Goal: Communication & Community: Answer question/provide support

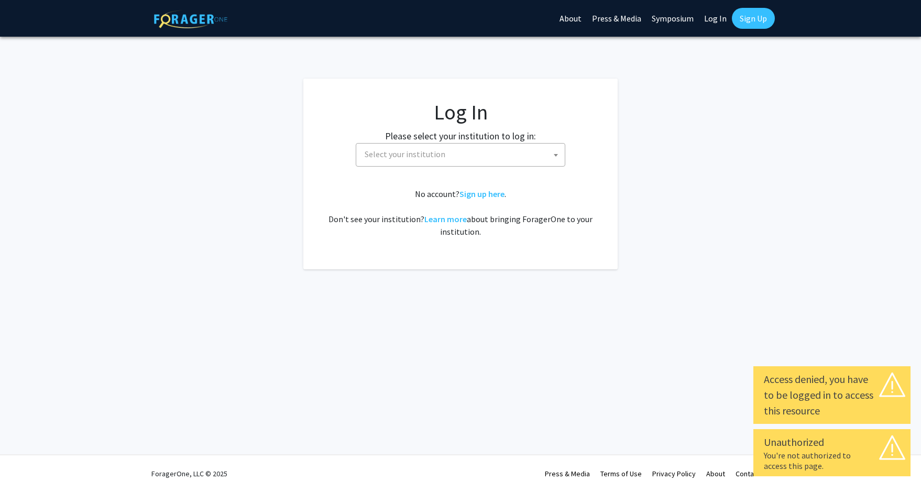
click at [418, 157] on span "Select your institution" at bounding box center [405, 154] width 81 height 10
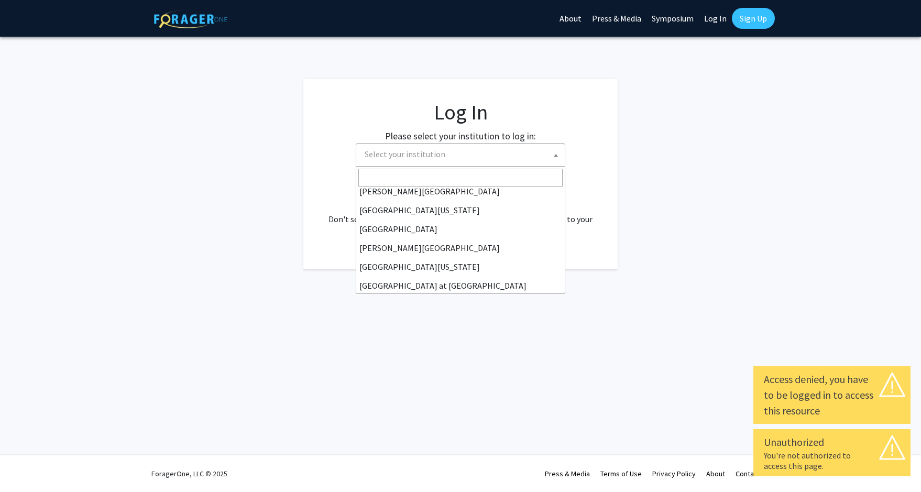
scroll to position [314, 0]
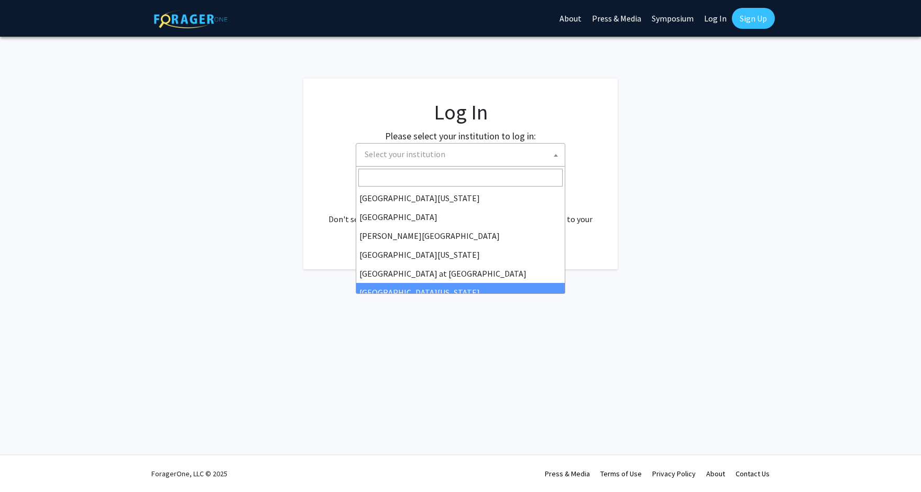
select select "13"
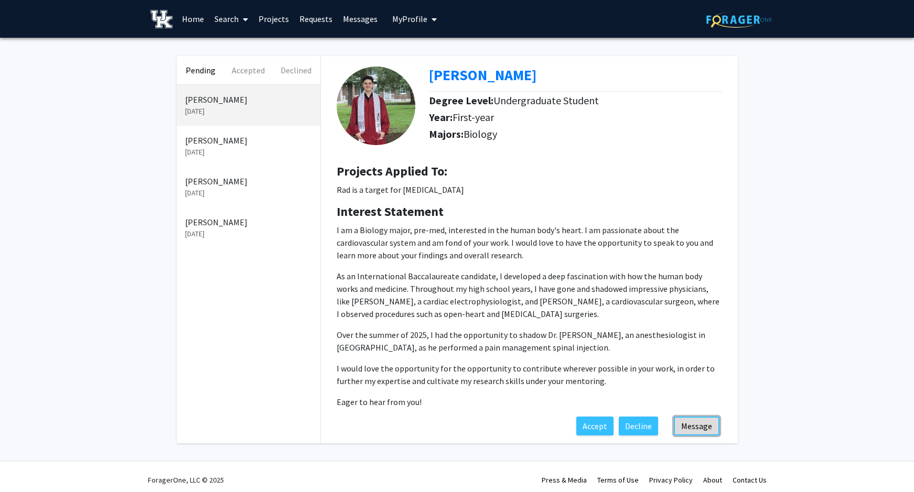
click at [689, 423] on button "Message" at bounding box center [697, 426] width 46 height 19
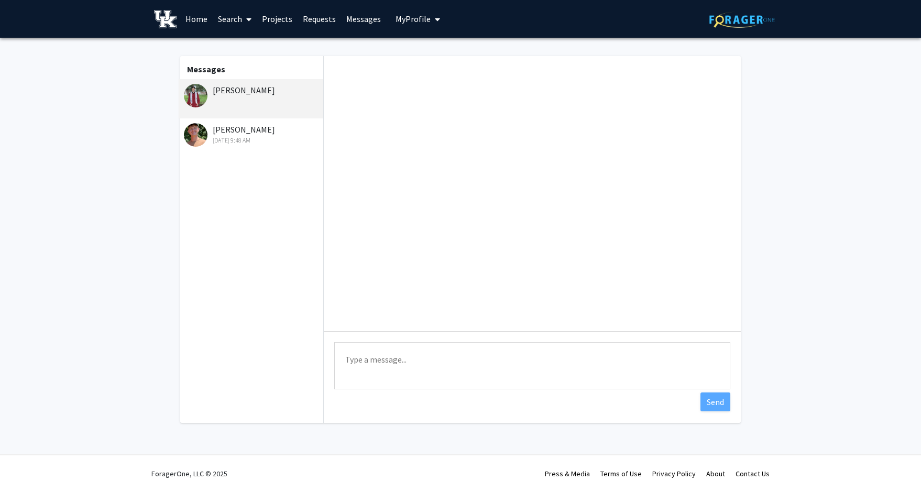
click at [378, 104] on div at bounding box center [532, 193] width 417 height 275
click at [395, 367] on textarea "Type a message" at bounding box center [532, 365] width 396 height 47
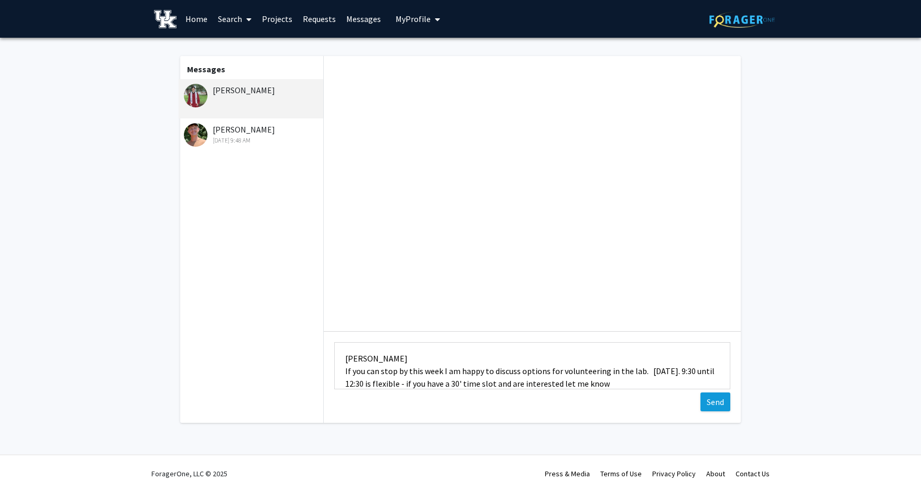
type textarea "[PERSON_NAME] If you can stop by this week I am happy to discuss options for vo…"
click at [722, 404] on button "Send" at bounding box center [716, 402] width 30 height 19
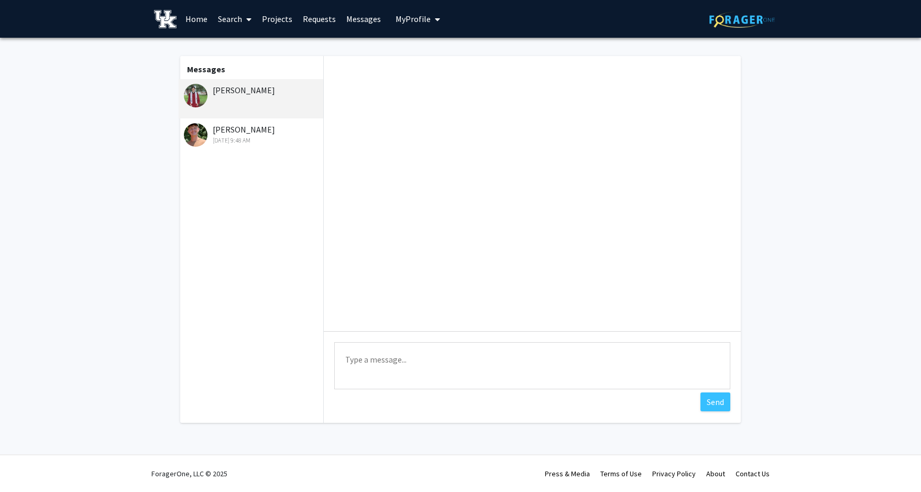
scroll to position [0, 0]
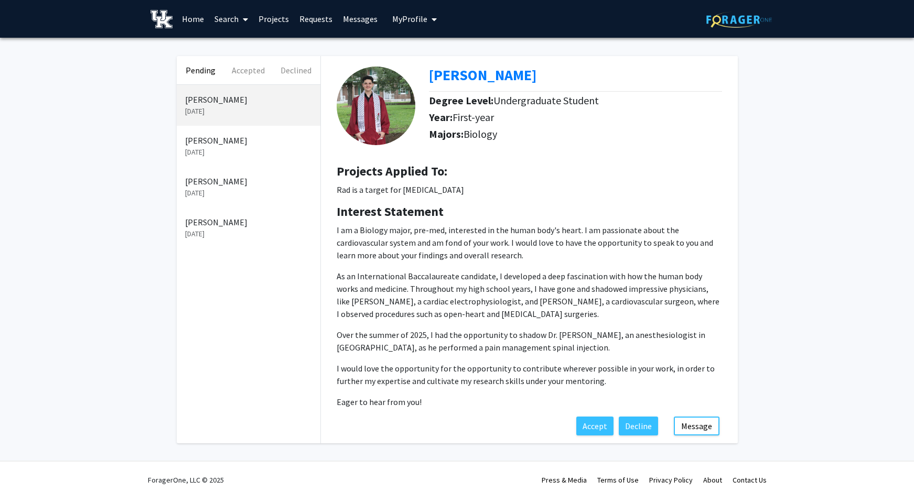
click at [433, 19] on icon "My profile dropdown to access profile and logout" at bounding box center [433, 19] width 5 height 8
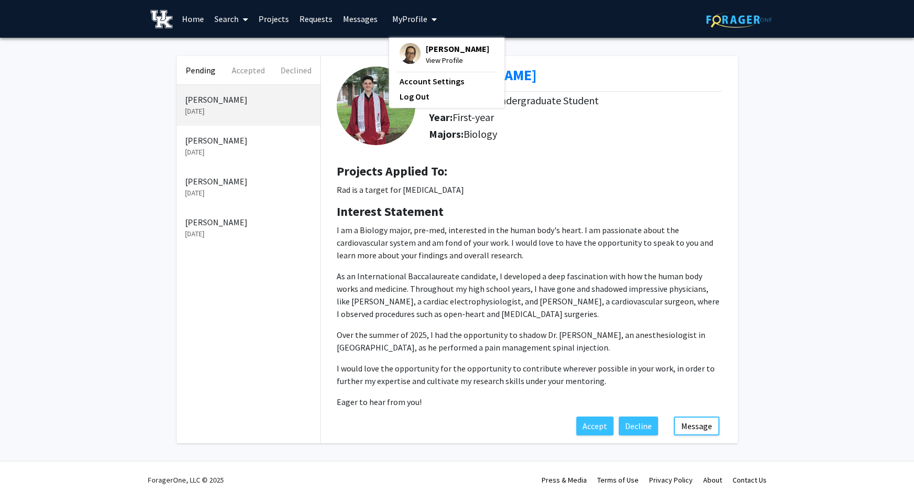
click at [646, 125] on div "Year: First-year" at bounding box center [579, 119] width 301 height 17
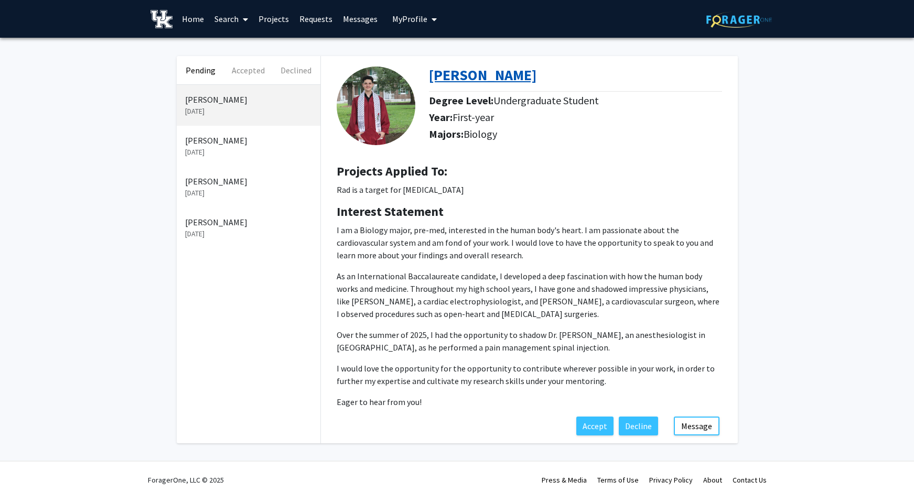
click at [523, 74] on b "[PERSON_NAME]" at bounding box center [482, 75] width 107 height 19
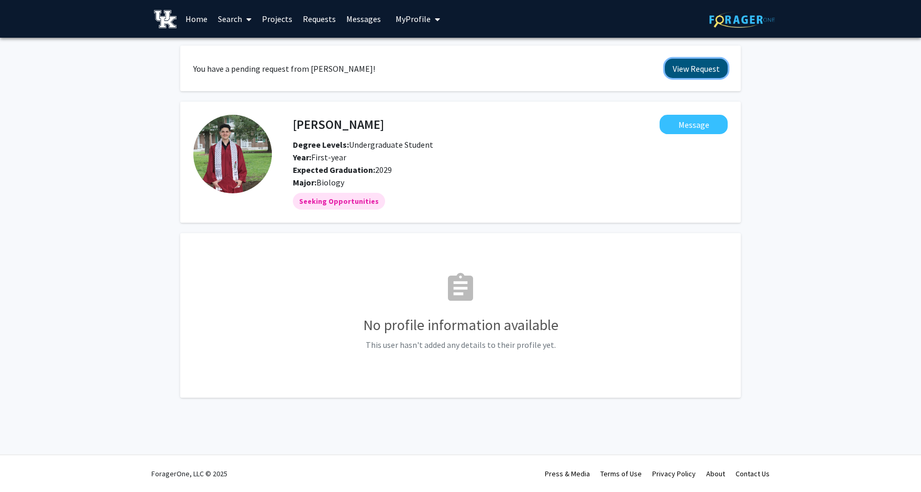
click at [692, 69] on button "View Request" at bounding box center [696, 68] width 63 height 19
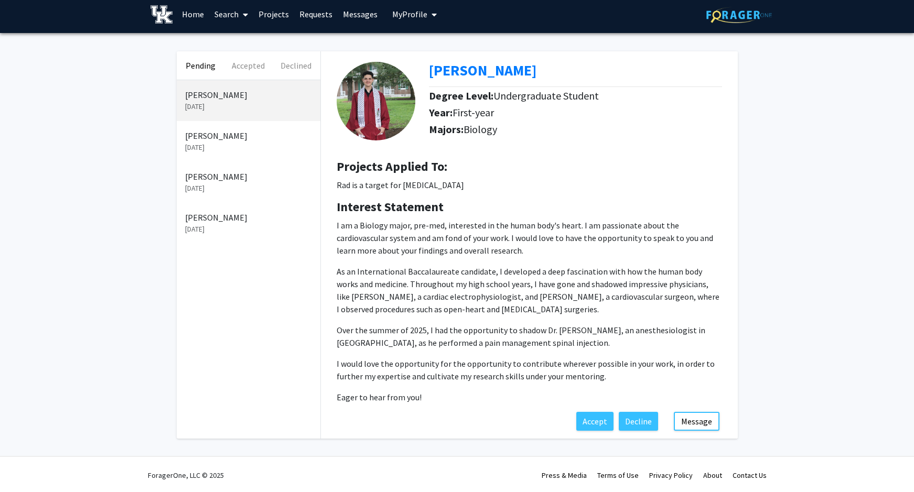
scroll to position [6, 0]
